Goal: Find contact information: Find contact information

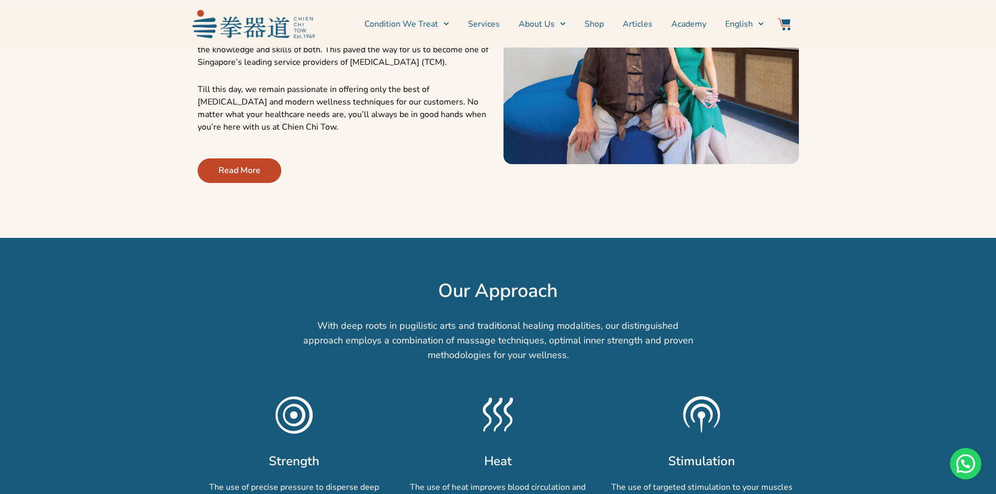
scroll to position [679, 0]
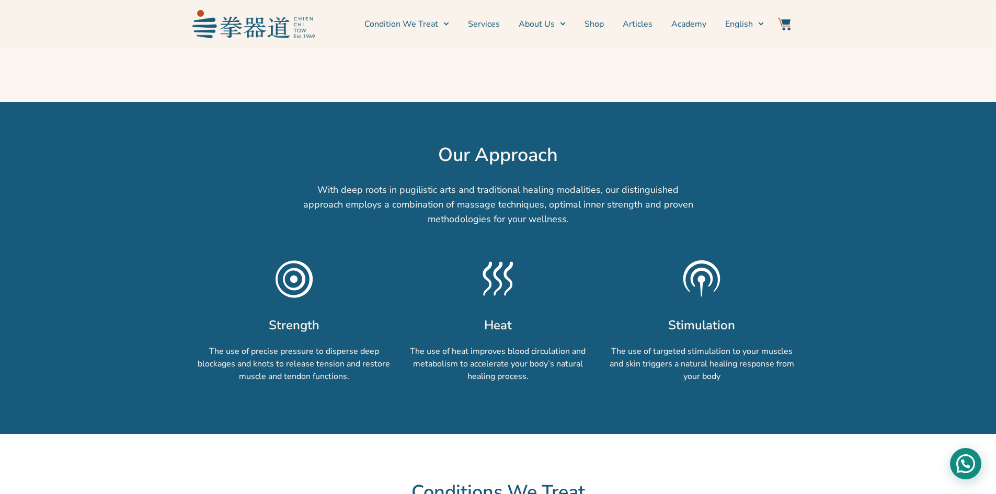
click at [974, 459] on div "Need help?" at bounding box center [965, 463] width 31 height 31
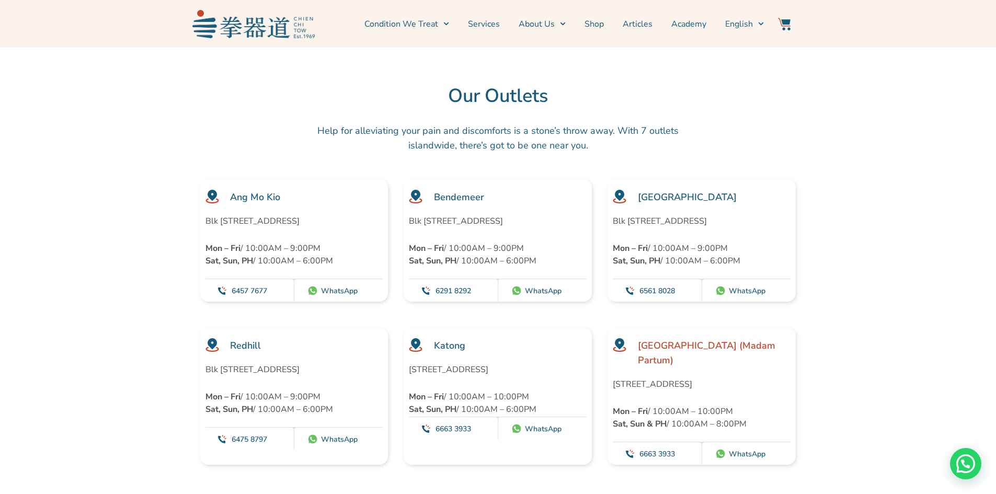
scroll to position [2822, 0]
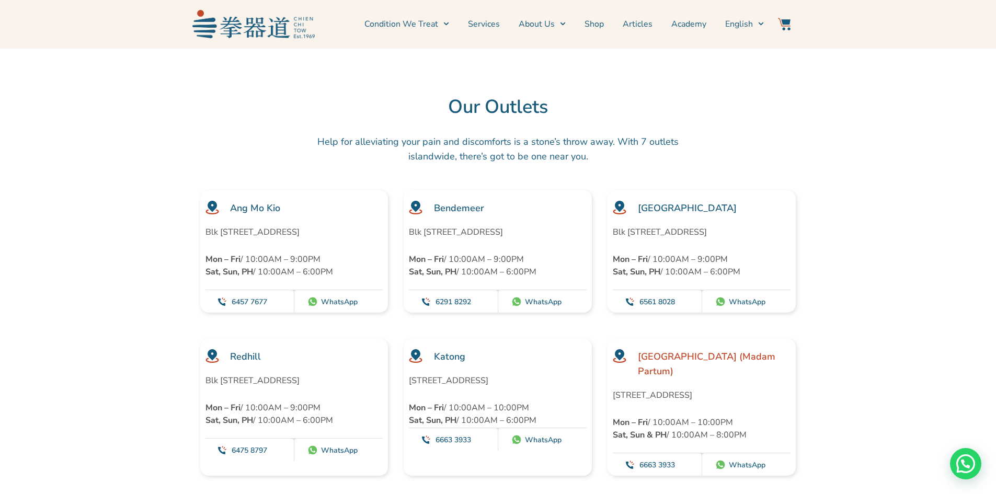
click at [862, 290] on section "Ang Mo Kio Blk [STREET_ADDRESS] Mon – Fri / 10:00AM – 9:00PM Sat, Sun, PH / 10:…" at bounding box center [498, 251] width 996 height 122
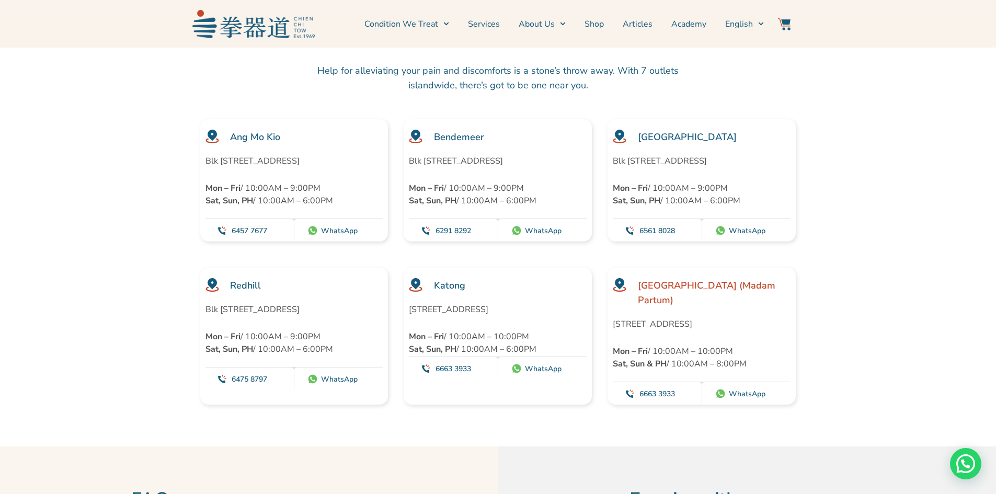
scroll to position [2874, 0]
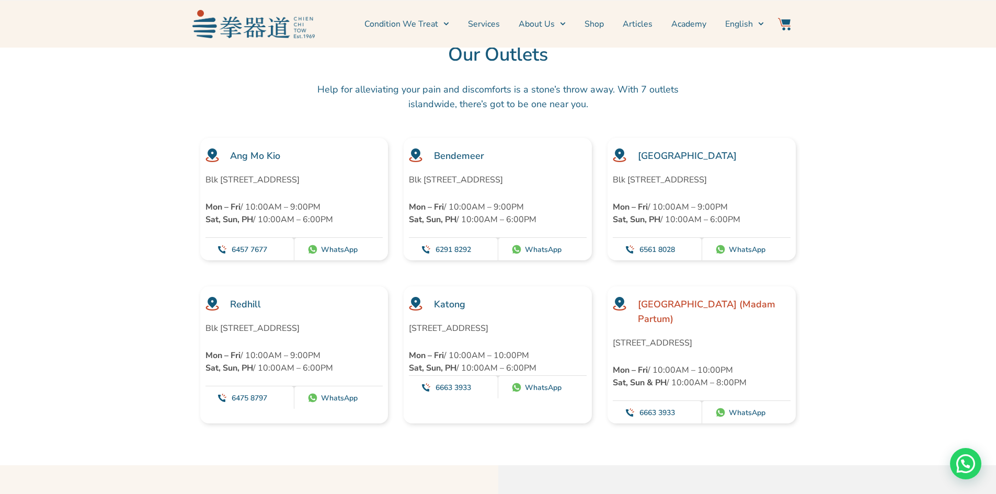
click at [526, 89] on div "Help for alleviating your pain and discomforts is a stone’s throw away. With 7 …" at bounding box center [498, 105] width 402 height 56
click at [476, 111] on p "Help for alleviating your pain and discomforts is a stone’s throw away. With 7 …" at bounding box center [498, 96] width 392 height 29
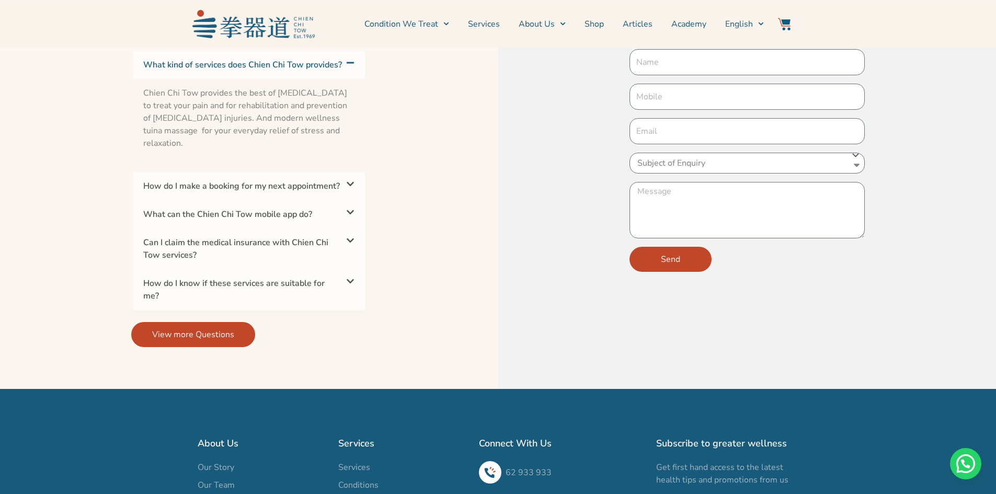
scroll to position [3648, 0]
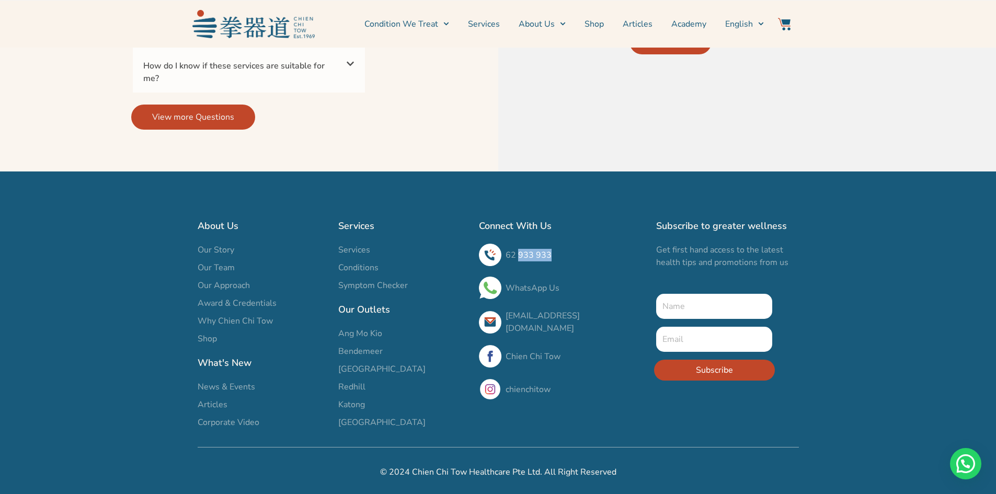
drag, startPoint x: 548, startPoint y: 257, endPoint x: 518, endPoint y: 256, distance: 29.8
click at [516, 255] on h3 "62 933 933" at bounding box center [575, 255] width 140 height 13
copy link "933 933"
click at [576, 253] on h3 "62 933 933" at bounding box center [575, 255] width 140 height 13
click at [560, 253] on h3 "62 933 933" at bounding box center [575, 255] width 140 height 13
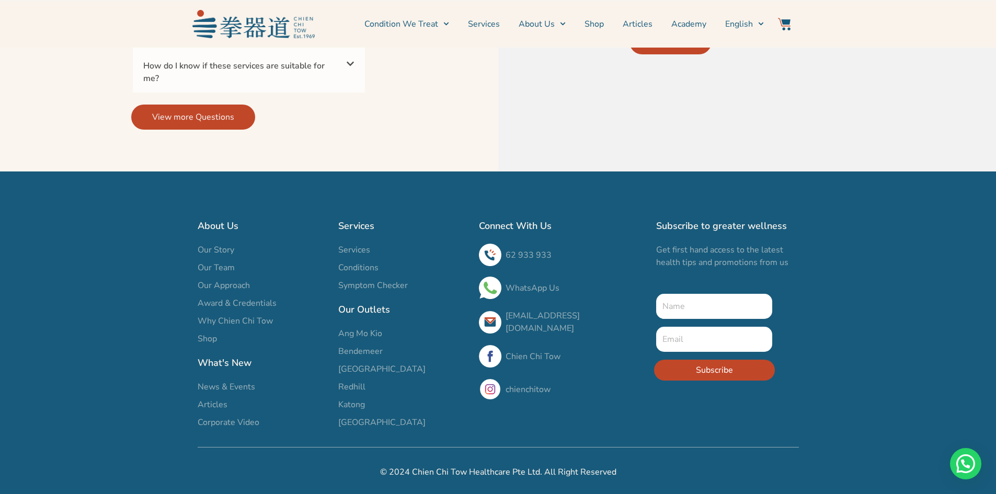
click at [528, 285] on link "WhatsApp Us" at bounding box center [532, 287] width 54 height 11
drag, startPoint x: 550, startPoint y: 255, endPoint x: 504, endPoint y: 255, distance: 45.5
click at [504, 255] on div "62 933 933" at bounding box center [562, 255] width 167 height 22
copy link "62 933 933"
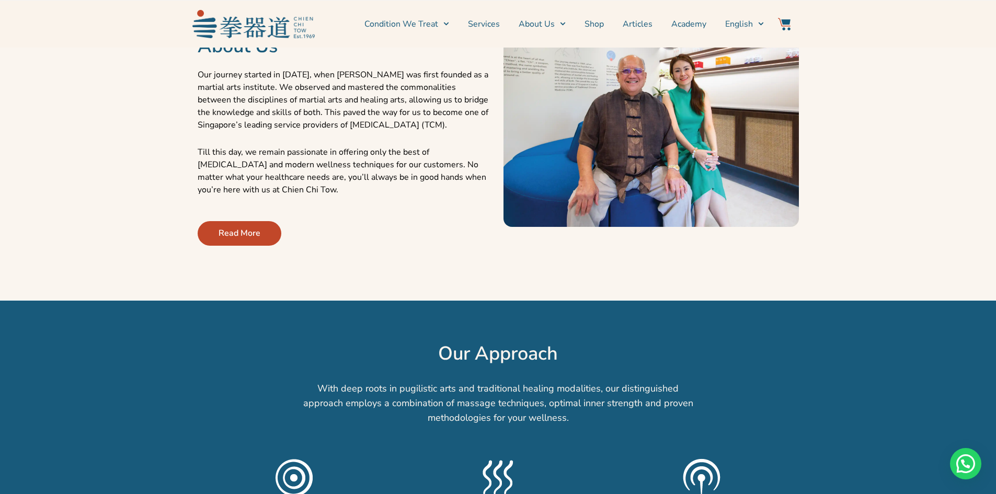
scroll to position [460, 0]
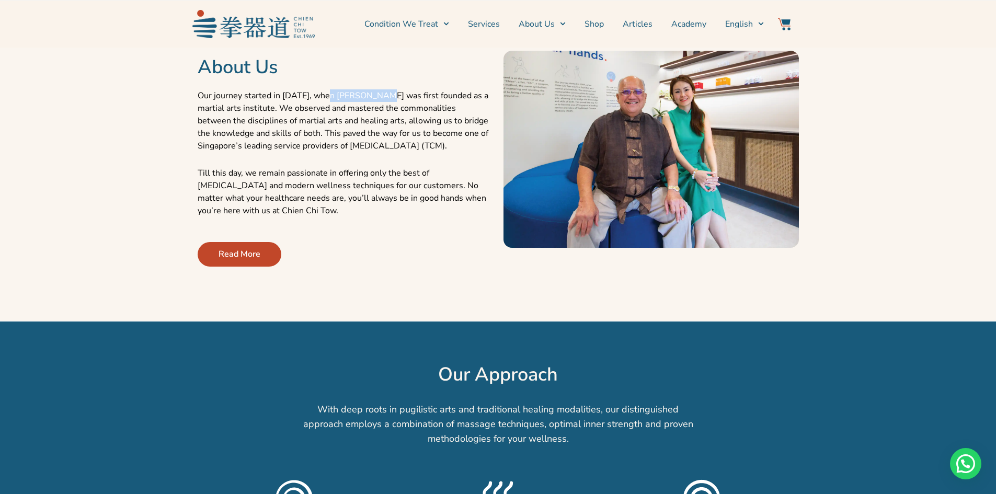
drag, startPoint x: 326, startPoint y: 119, endPoint x: 378, endPoint y: 119, distance: 52.3
click at [378, 119] on p "Our journey started in [DATE], when [PERSON_NAME] was first founded as a martia…" at bounding box center [345, 120] width 295 height 63
copy p "Chien Chi Tow"
